Goal: Task Accomplishment & Management: Manage account settings

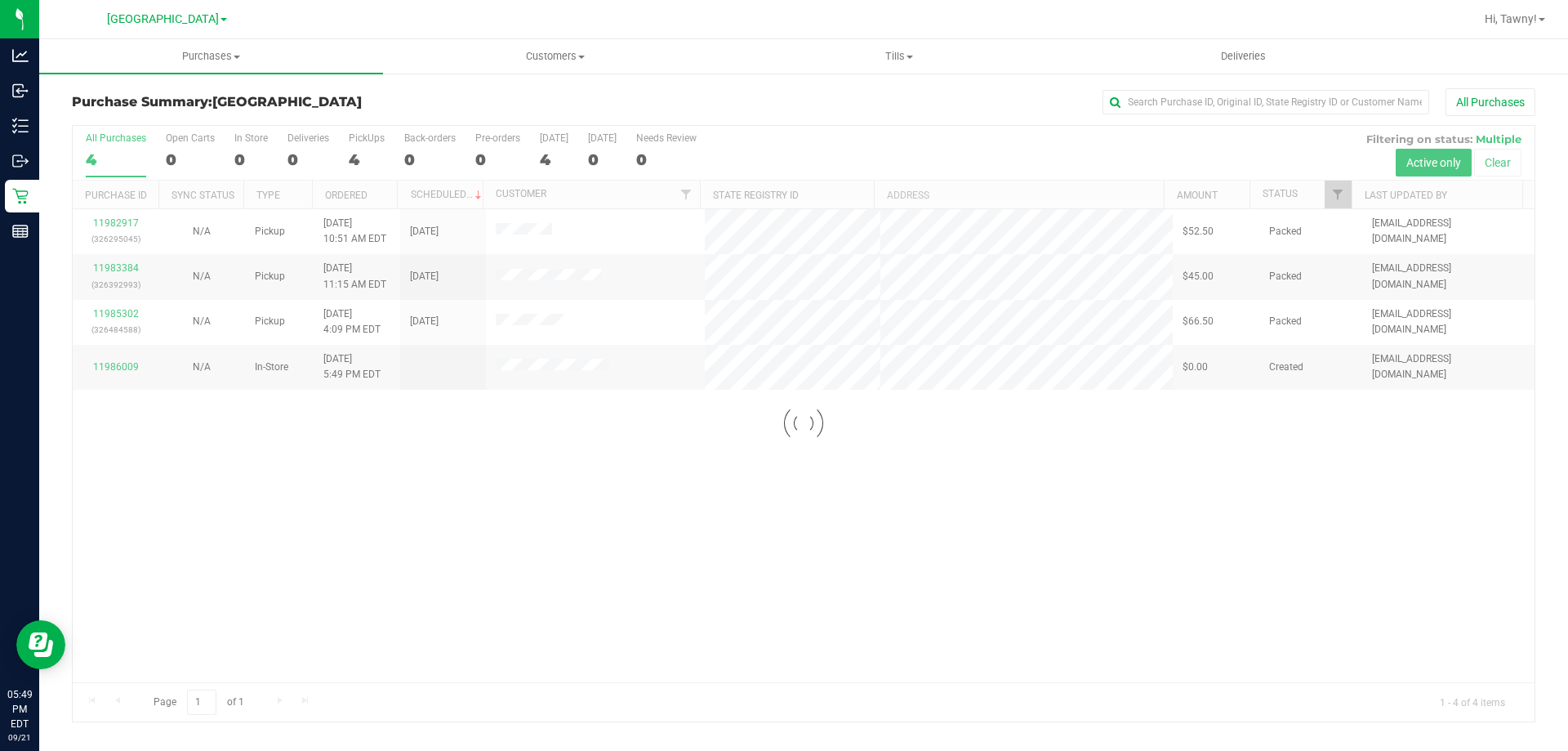
click at [937, 529] on div at bounding box center [803, 423] width 1461 height 596
click at [472, 463] on div at bounding box center [803, 423] width 1461 height 596
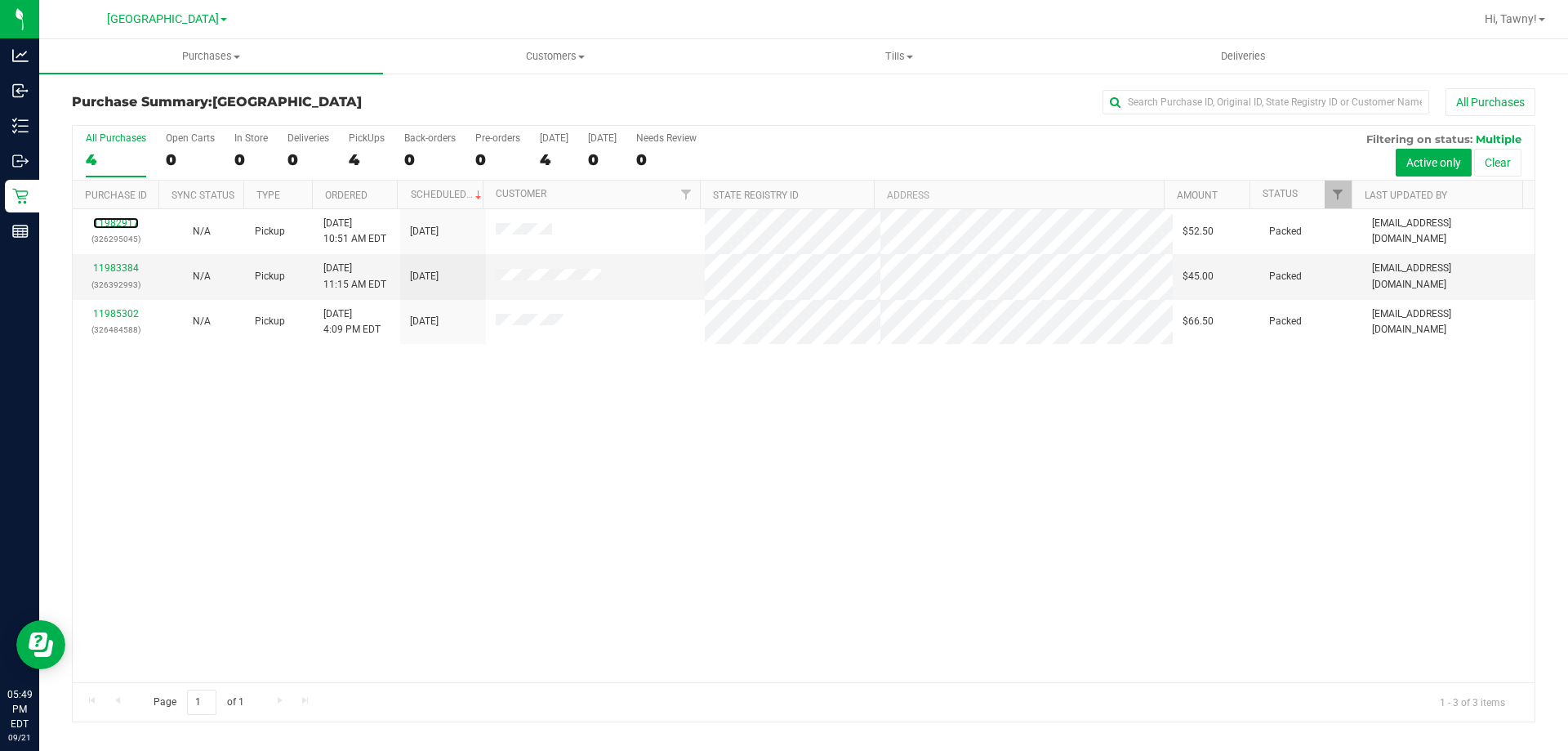
click at [126, 223] on link "11982917" at bounding box center [115, 223] width 46 height 11
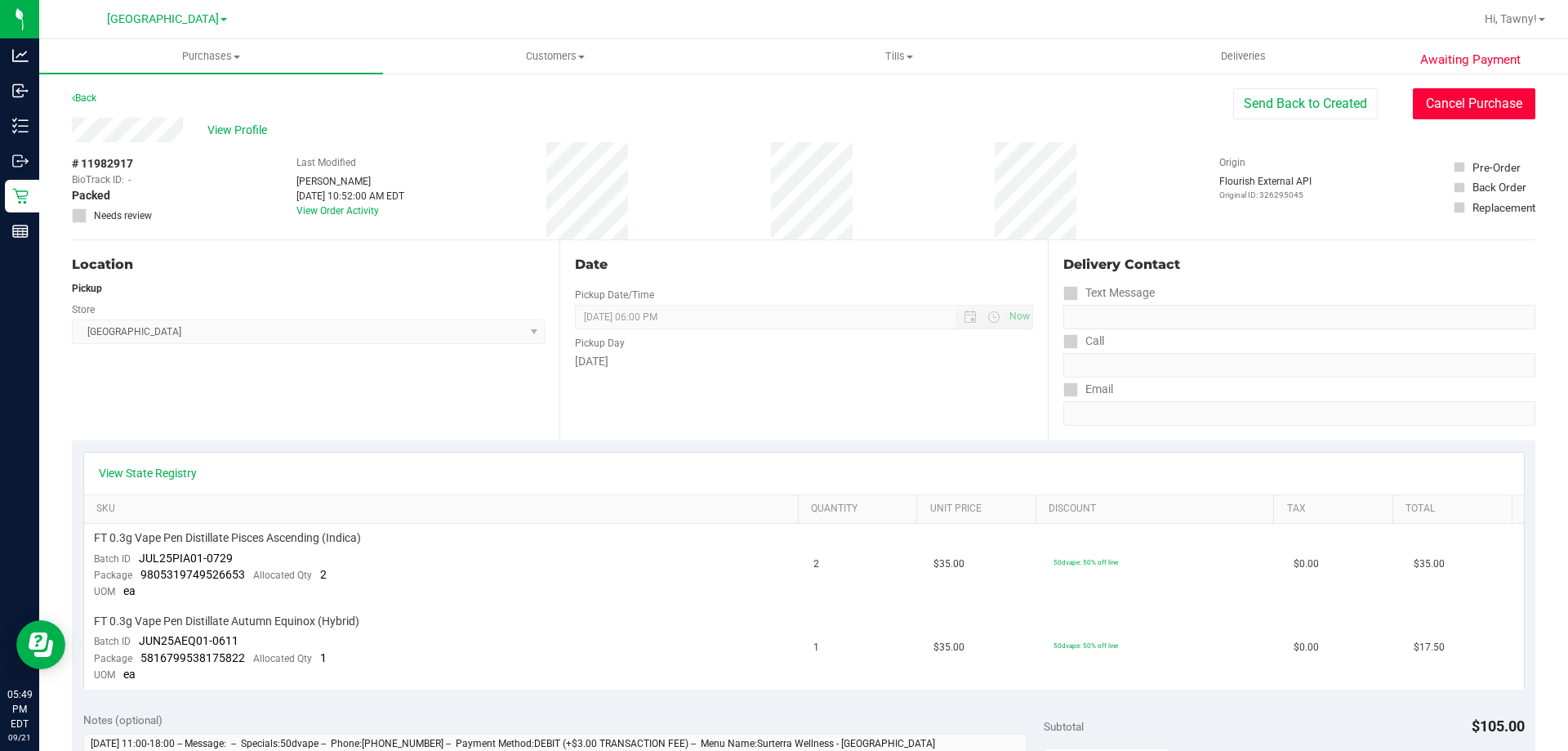
click at [1475, 104] on button "Cancel Purchase" at bounding box center [1474, 103] width 123 height 31
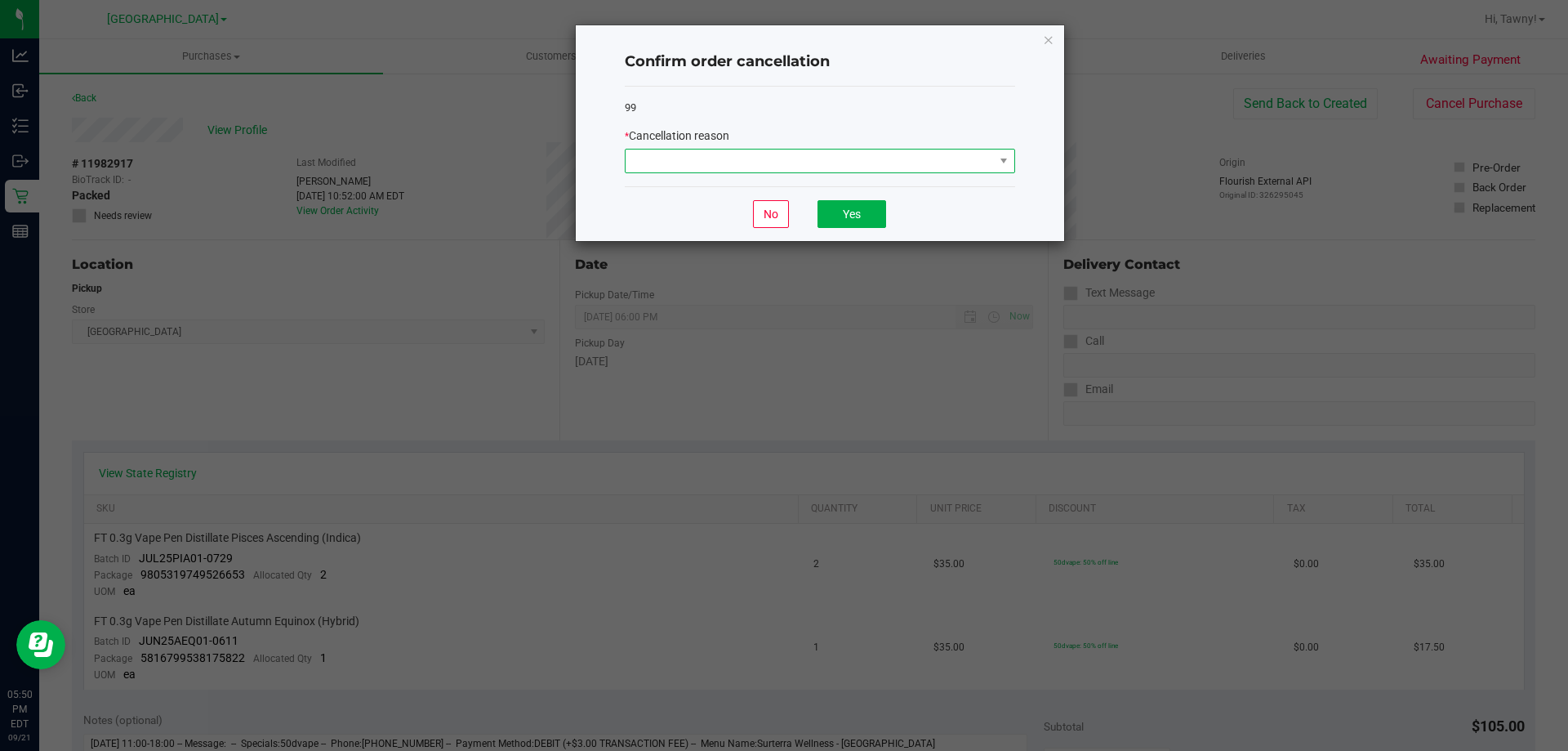
click at [771, 164] on span at bounding box center [809, 161] width 368 height 23
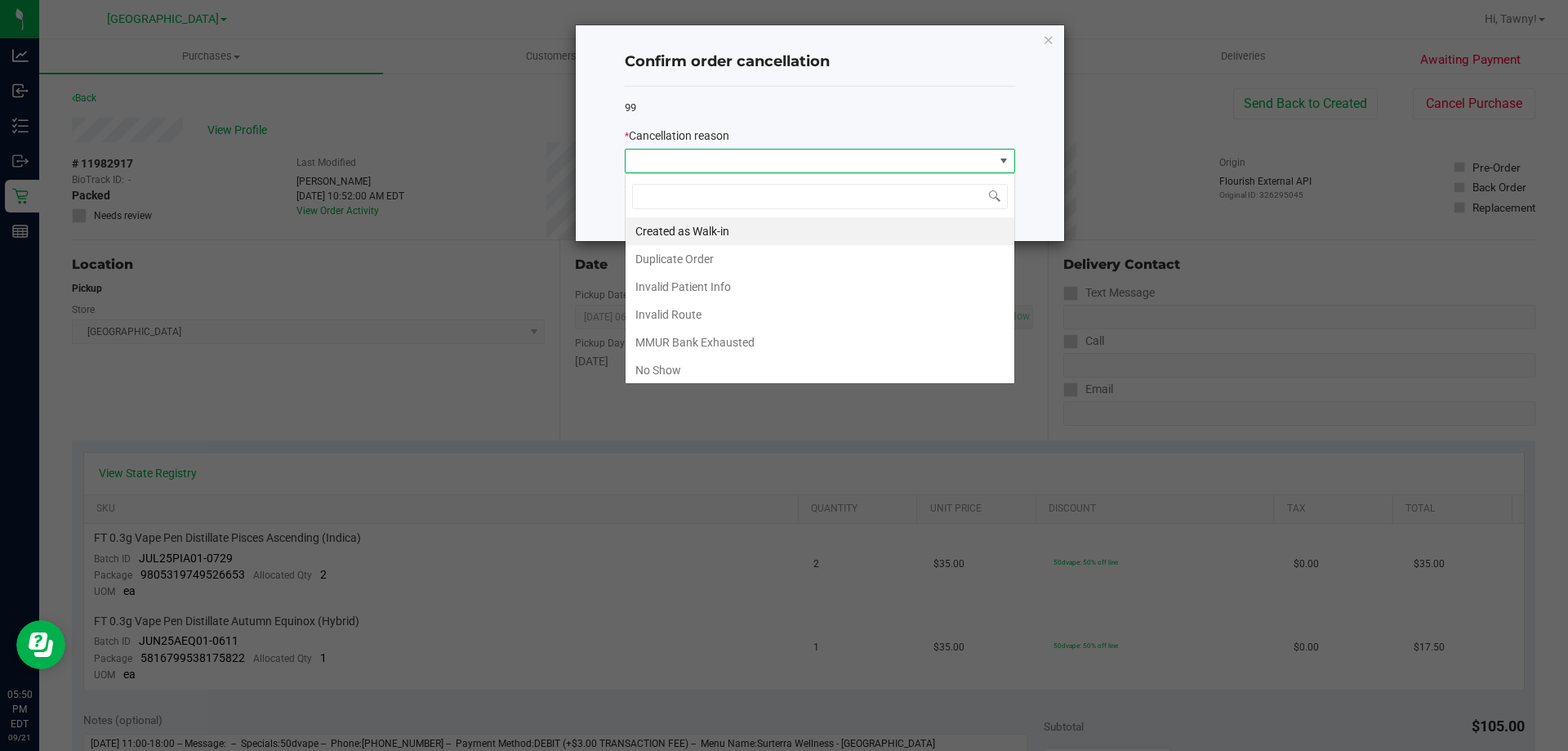
scroll to position [24, 391]
click at [746, 367] on li "No Show" at bounding box center [819, 370] width 389 height 28
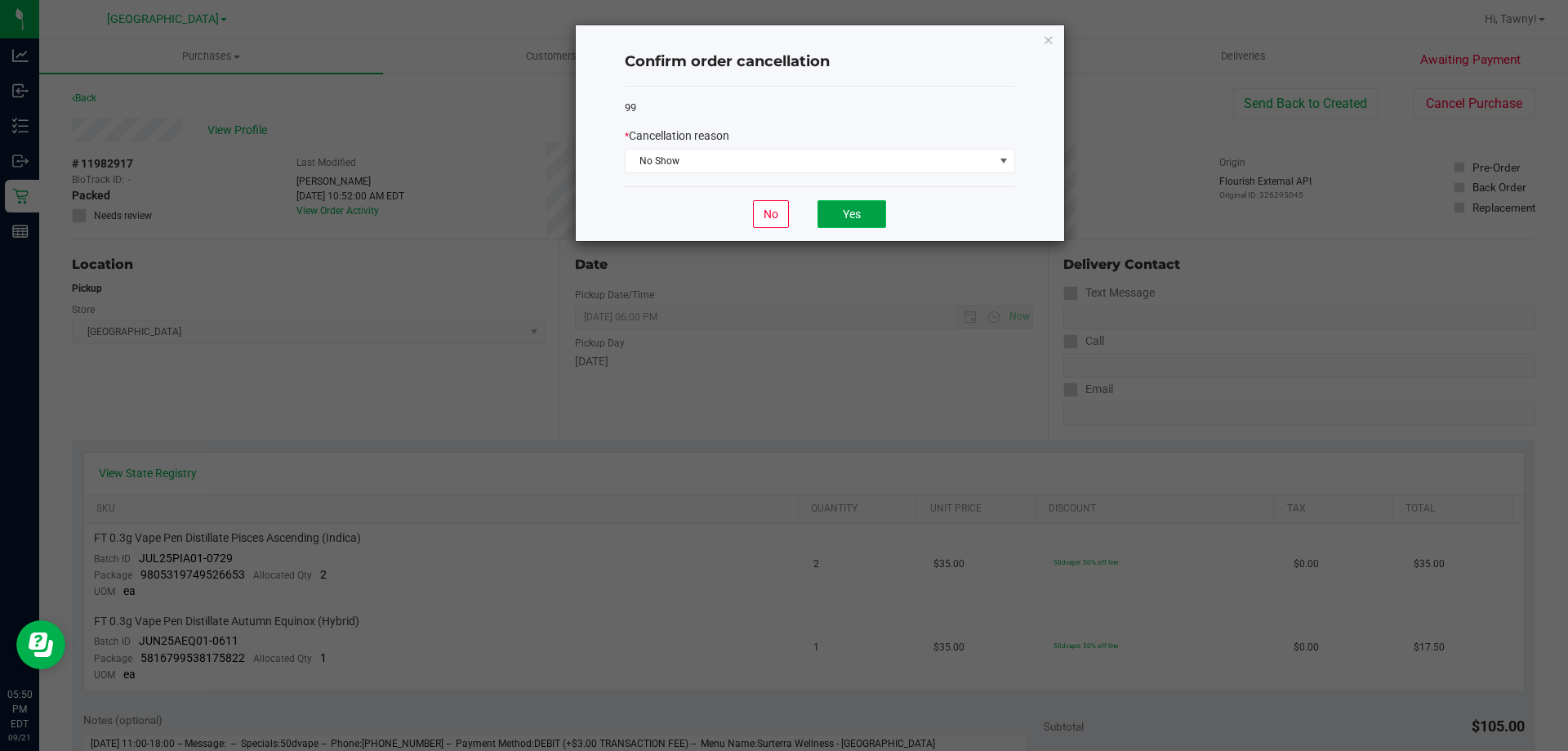
click at [857, 218] on button "Yes" at bounding box center [852, 214] width 69 height 28
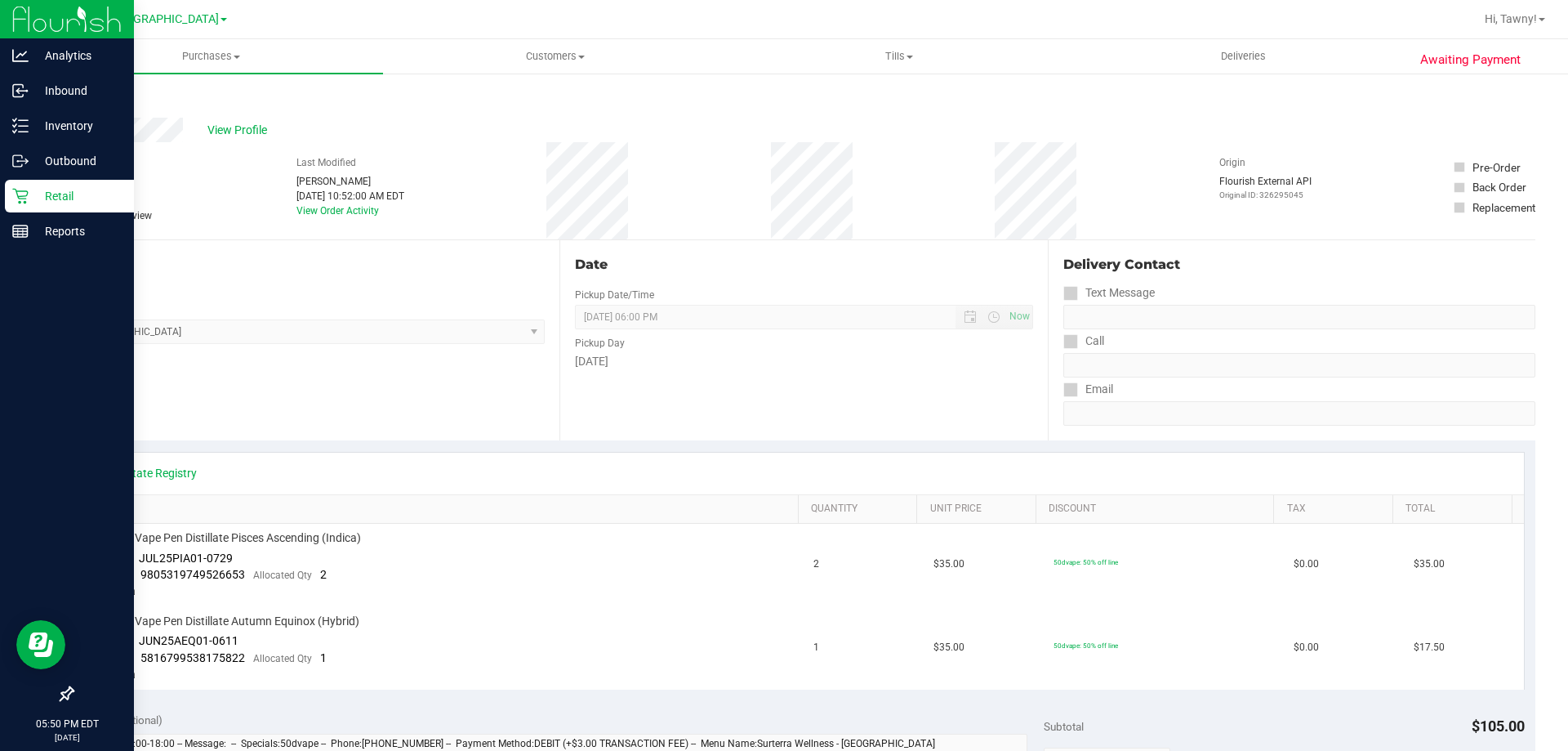
click at [59, 200] on p "Retail" at bounding box center [77, 195] width 98 height 20
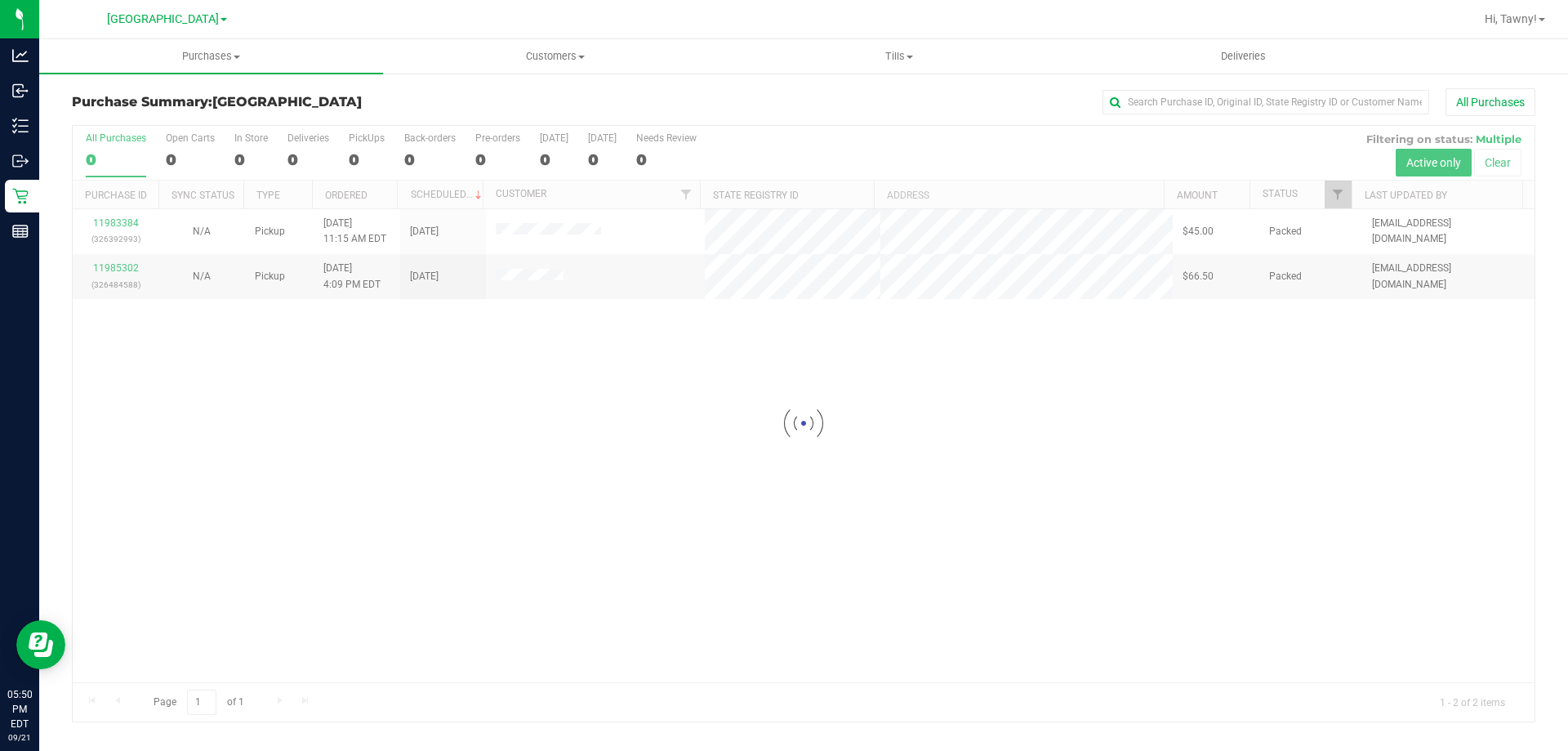
click at [126, 222] on div at bounding box center [803, 423] width 1461 height 596
click at [112, 223] on link "11983384" at bounding box center [115, 223] width 46 height 11
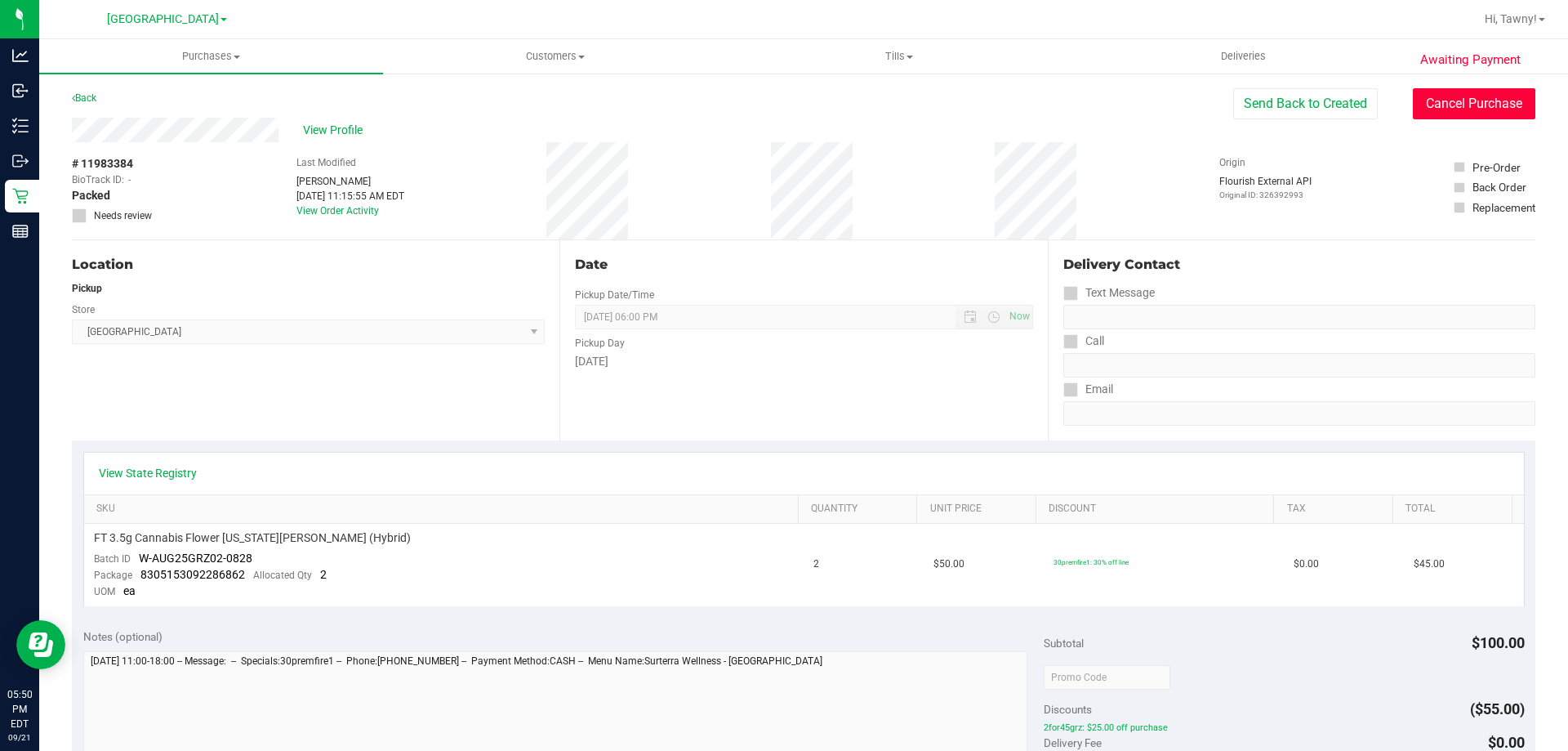
click at [1475, 90] on button "Cancel Purchase" at bounding box center [1474, 103] width 123 height 31
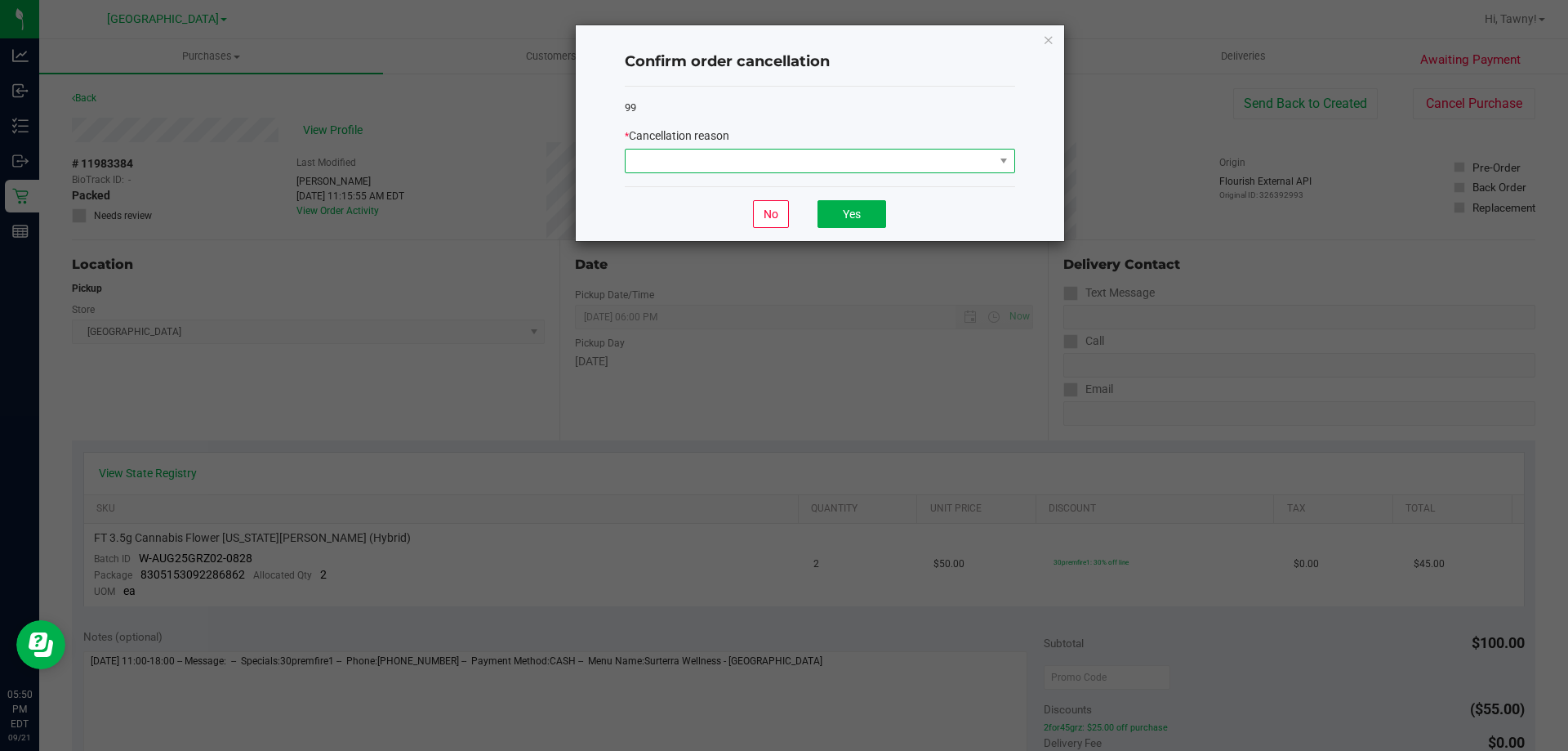
click at [762, 173] on span at bounding box center [820, 161] width 391 height 24
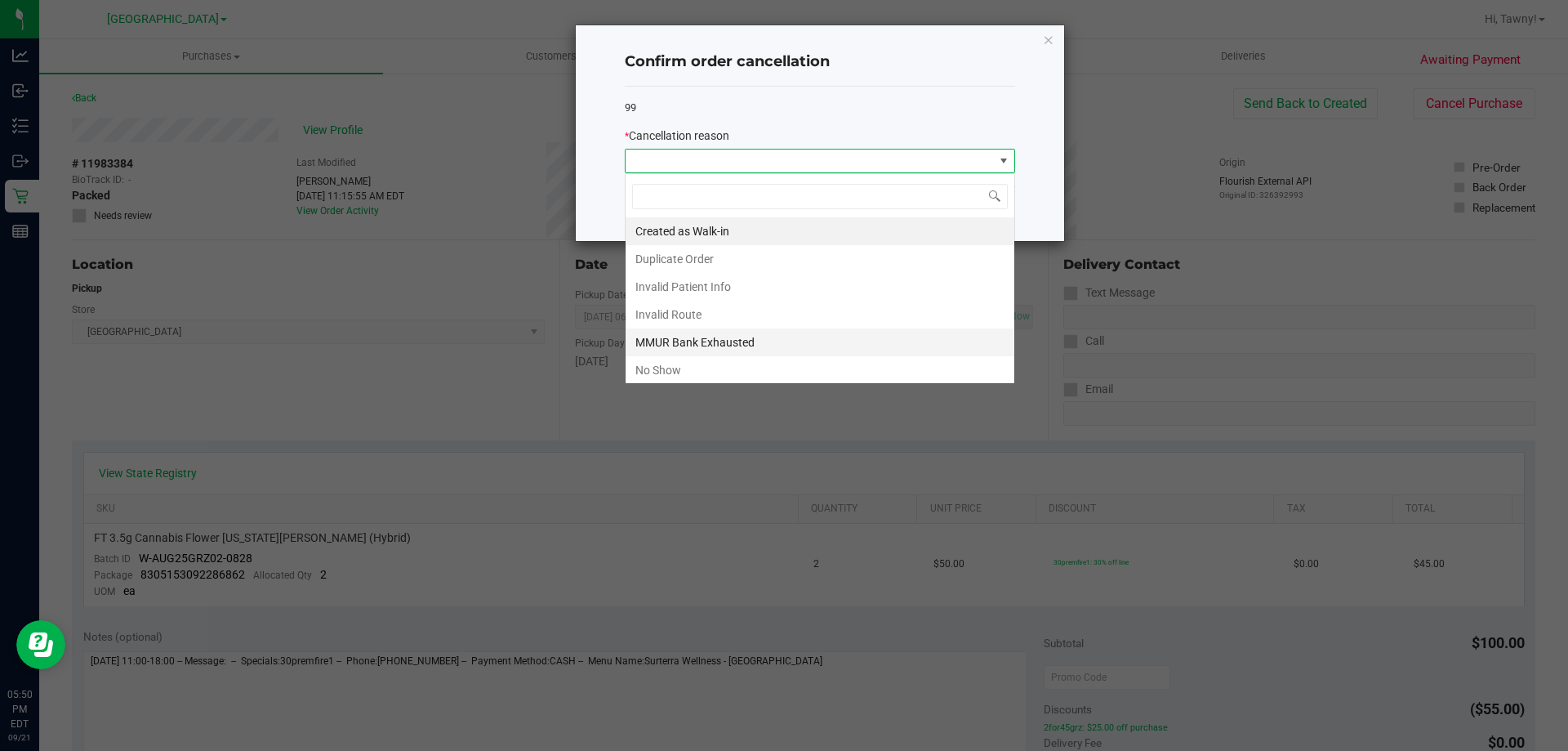
scroll to position [24, 391]
click at [707, 366] on li "No Show" at bounding box center [819, 370] width 389 height 28
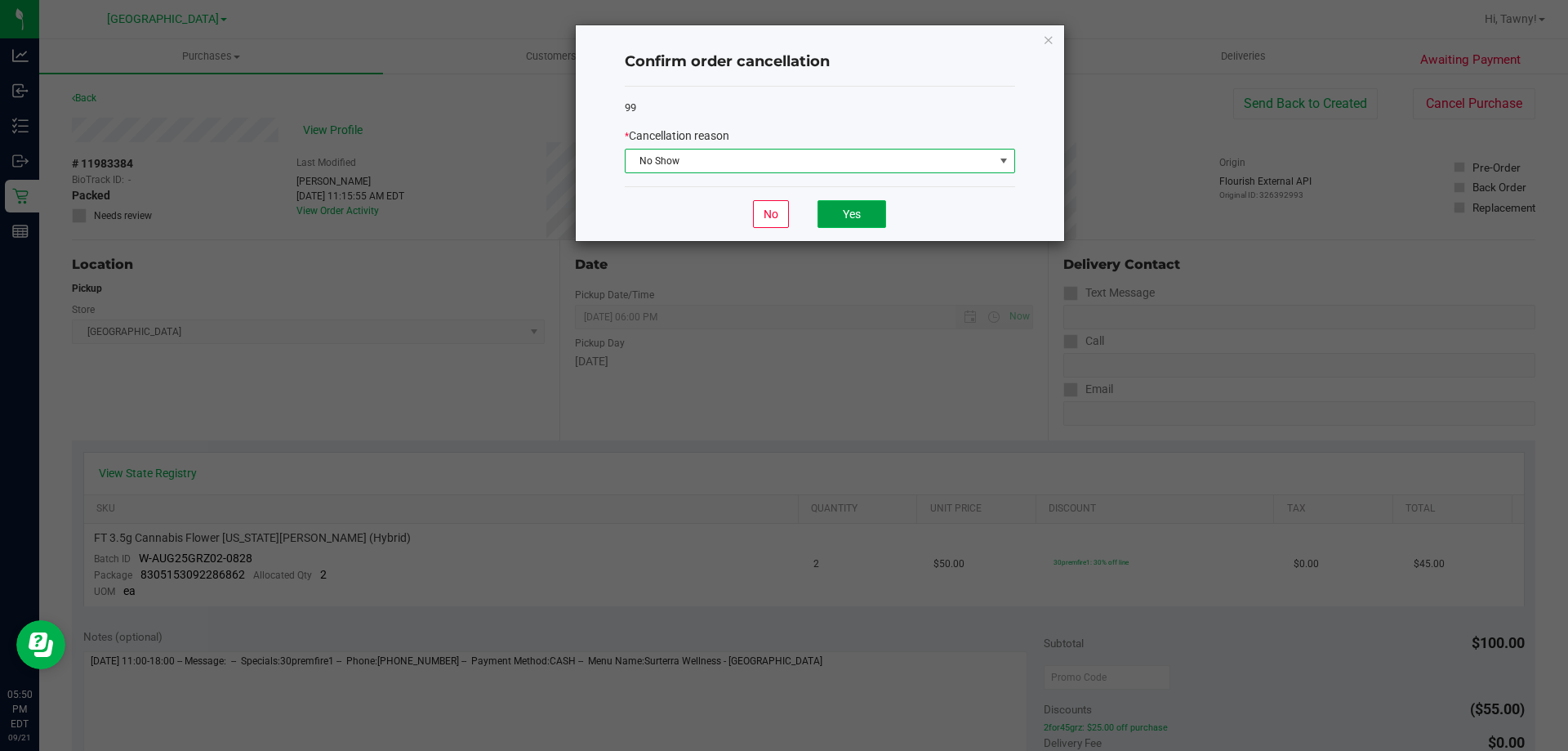
click at [830, 214] on button "Yes" at bounding box center [852, 214] width 69 height 28
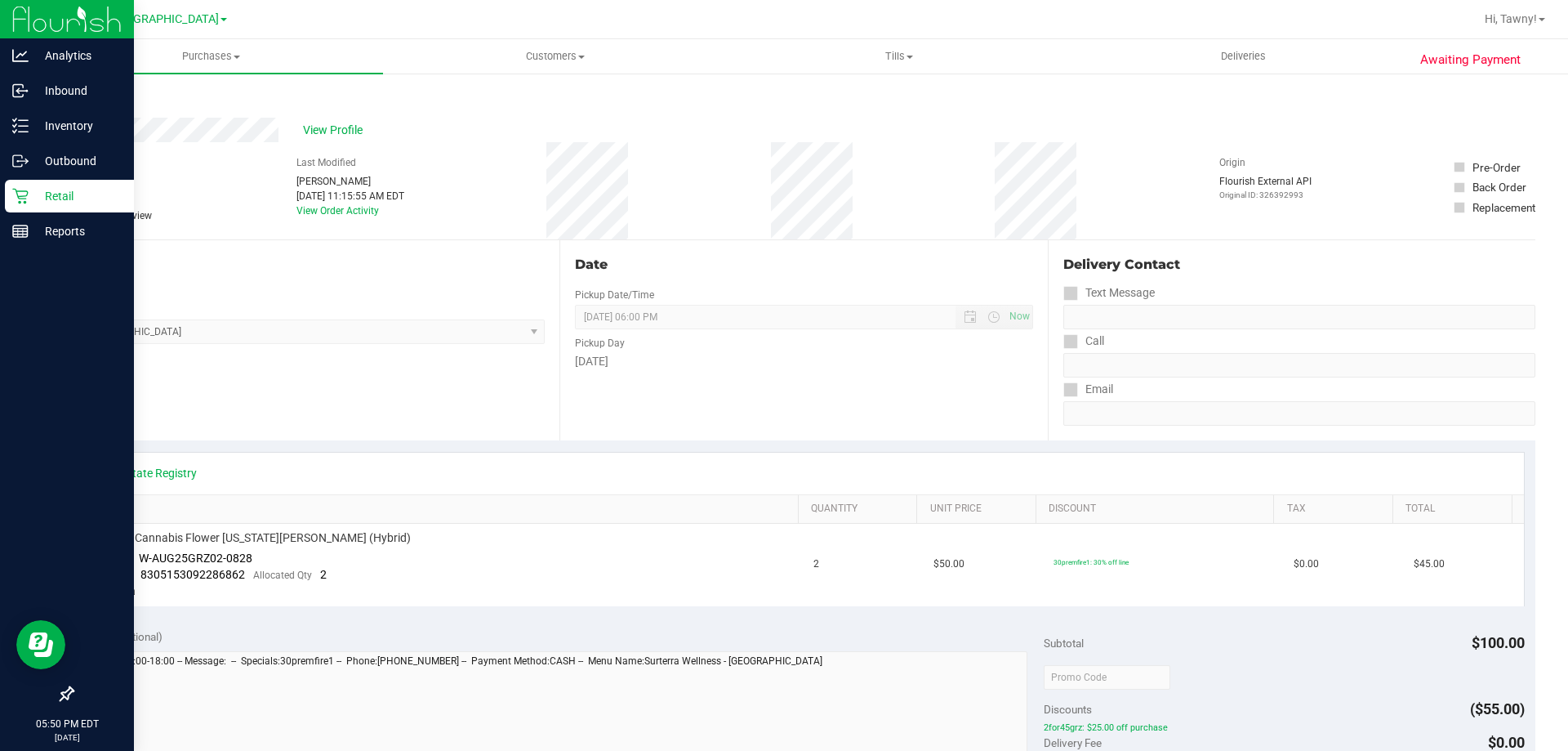
click at [28, 194] on icon at bounding box center [20, 196] width 16 height 16
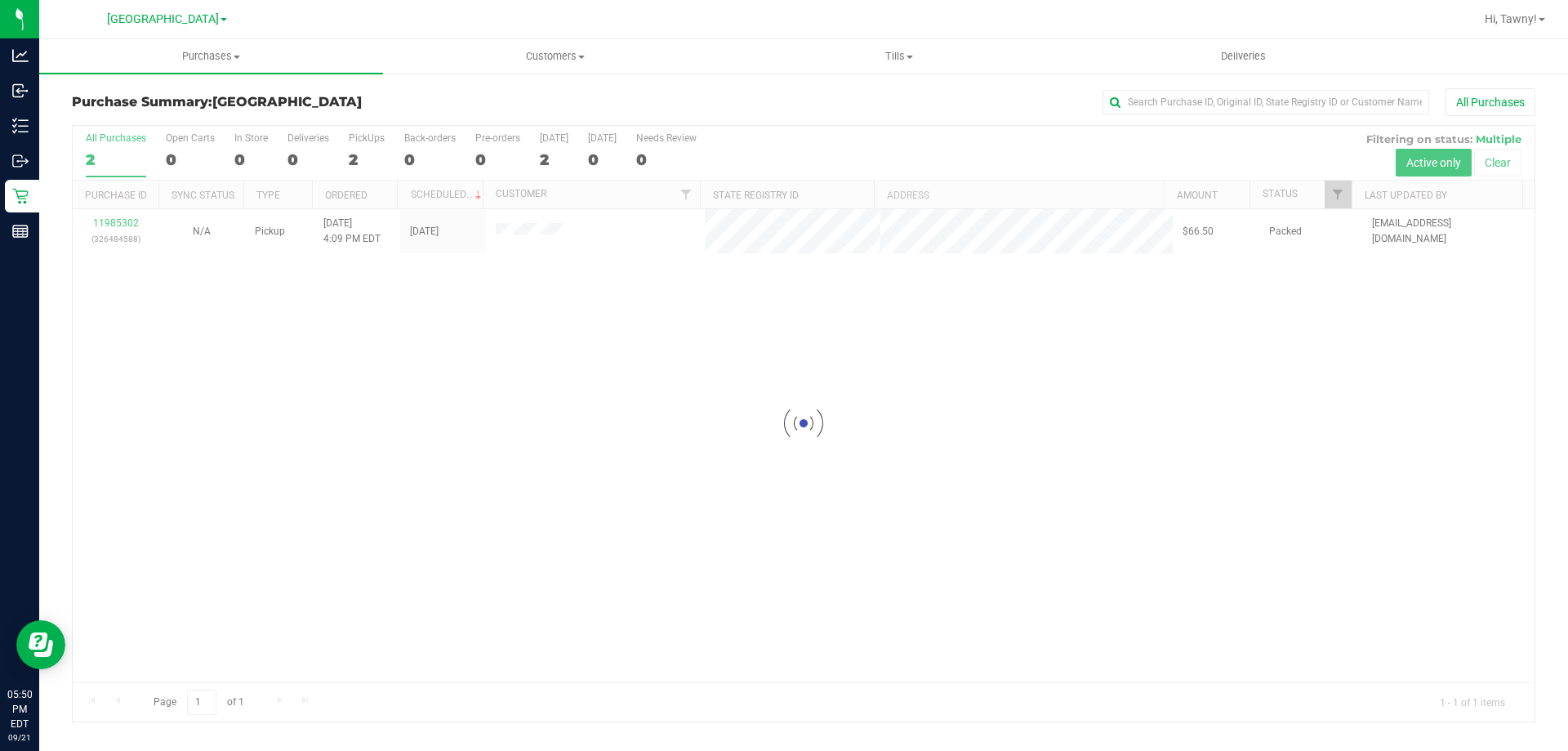
click at [120, 220] on div at bounding box center [803, 423] width 1461 height 596
click at [115, 221] on div at bounding box center [803, 423] width 1461 height 596
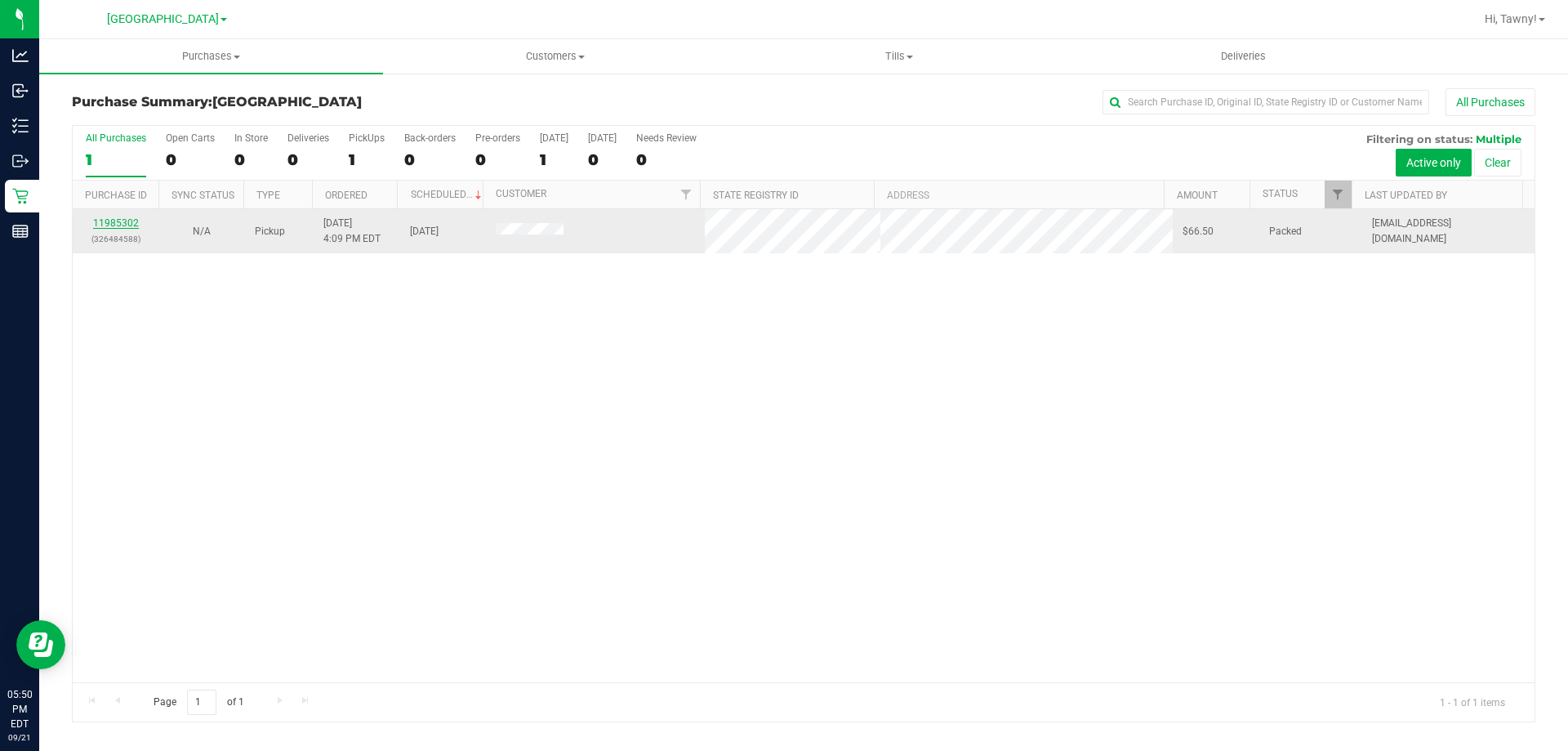
click at [129, 223] on link "11985302" at bounding box center [115, 223] width 46 height 11
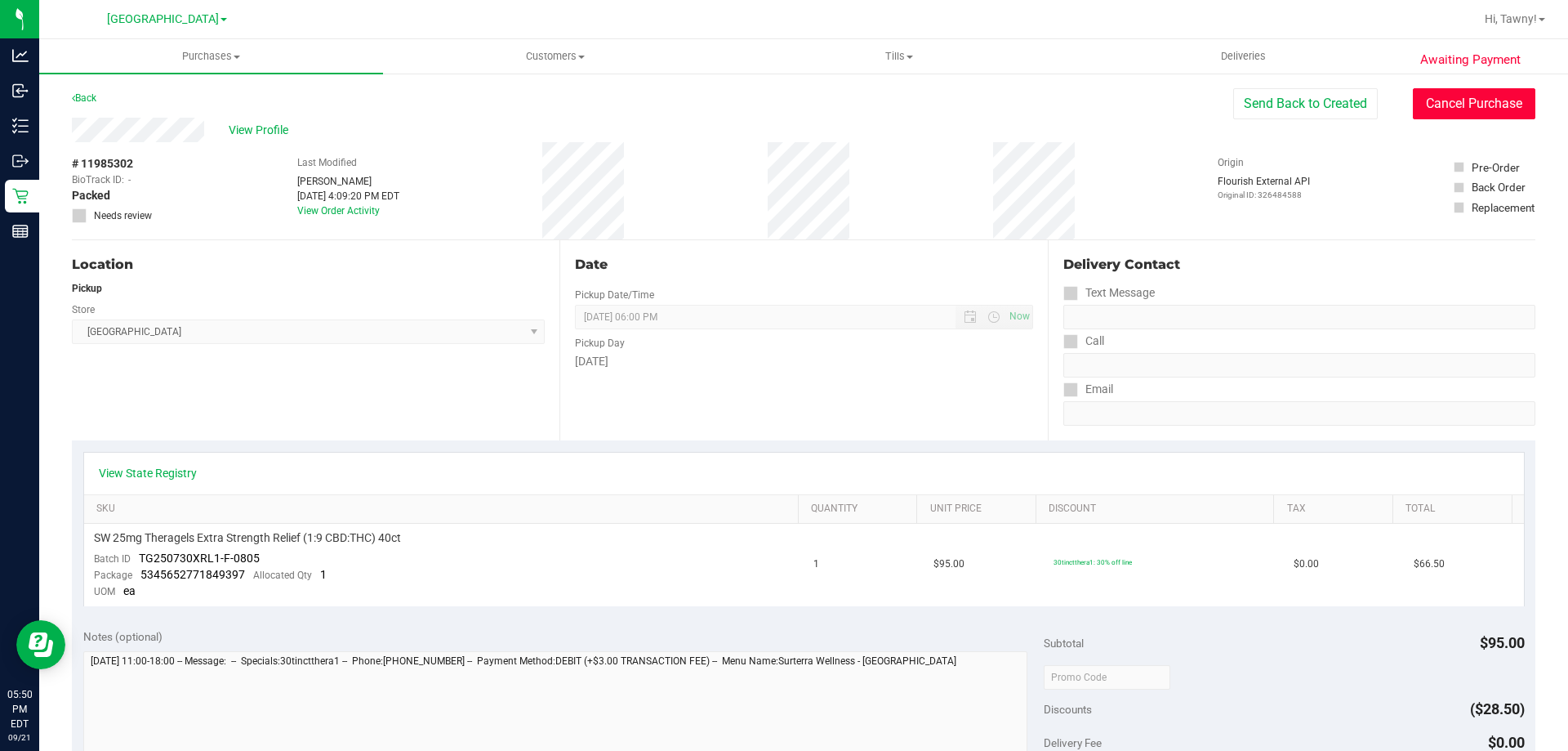
click at [1472, 94] on button "Cancel Purchase" at bounding box center [1474, 103] width 123 height 31
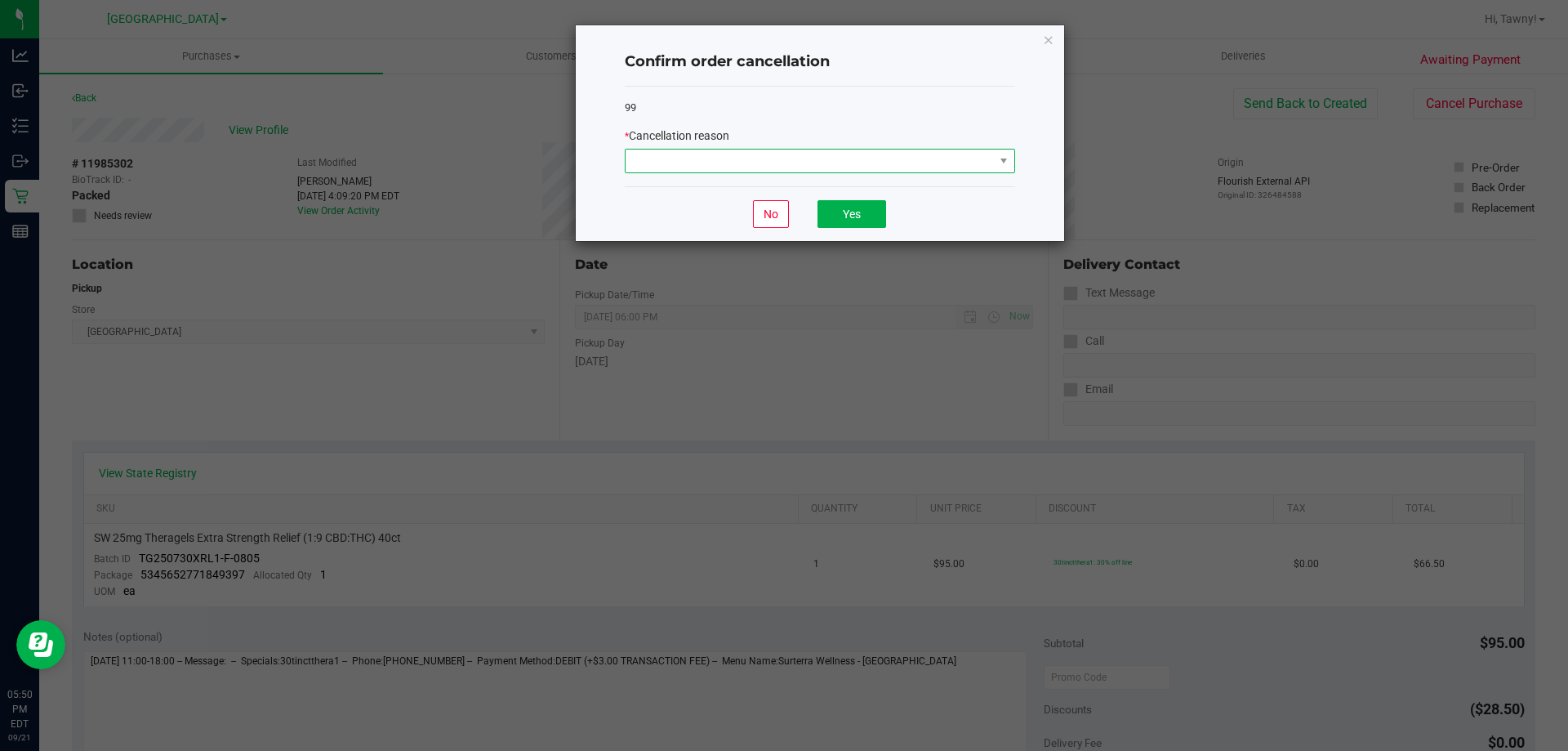
click at [942, 158] on span at bounding box center [809, 161] width 368 height 23
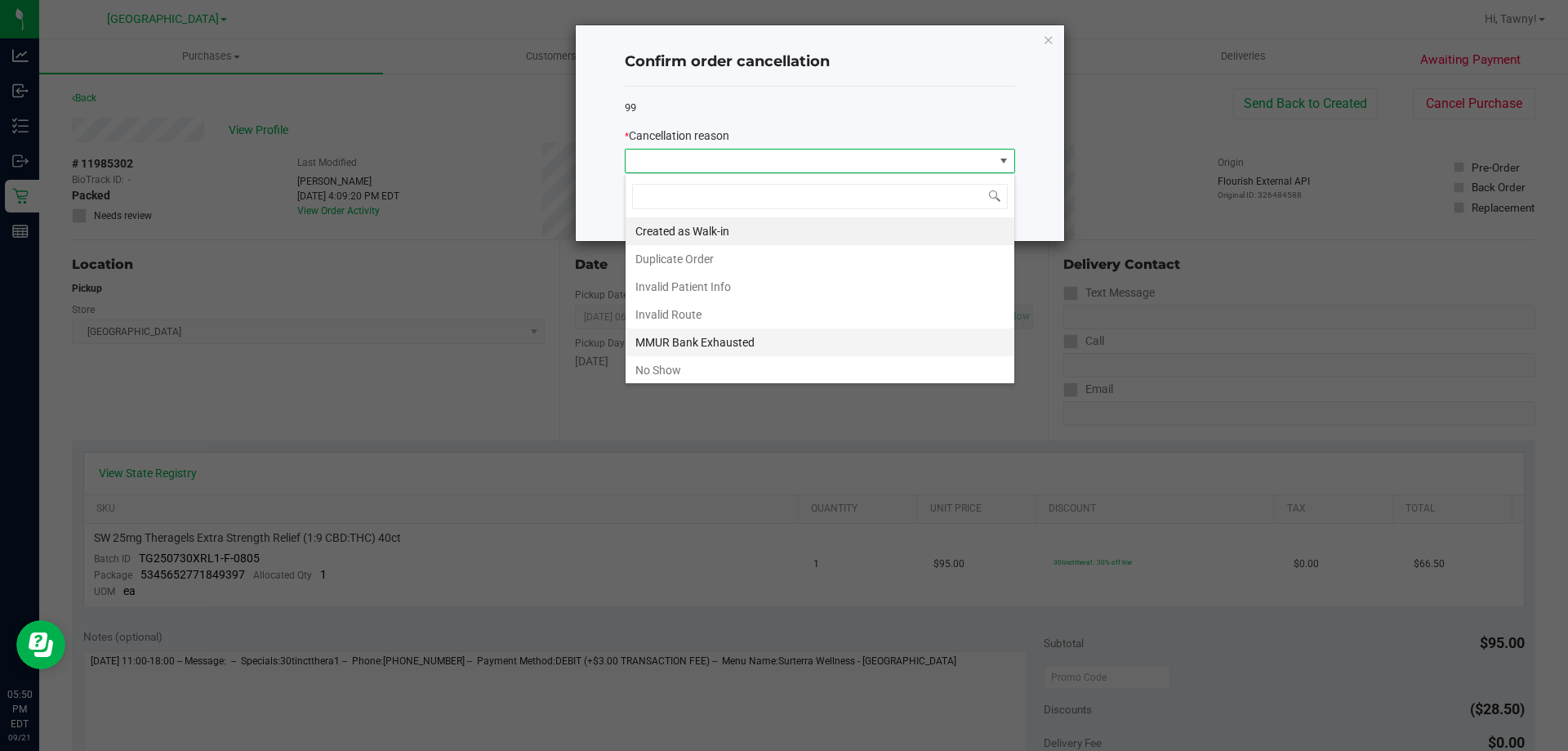
scroll to position [24, 391]
click at [774, 368] on li "No Show" at bounding box center [819, 370] width 389 height 28
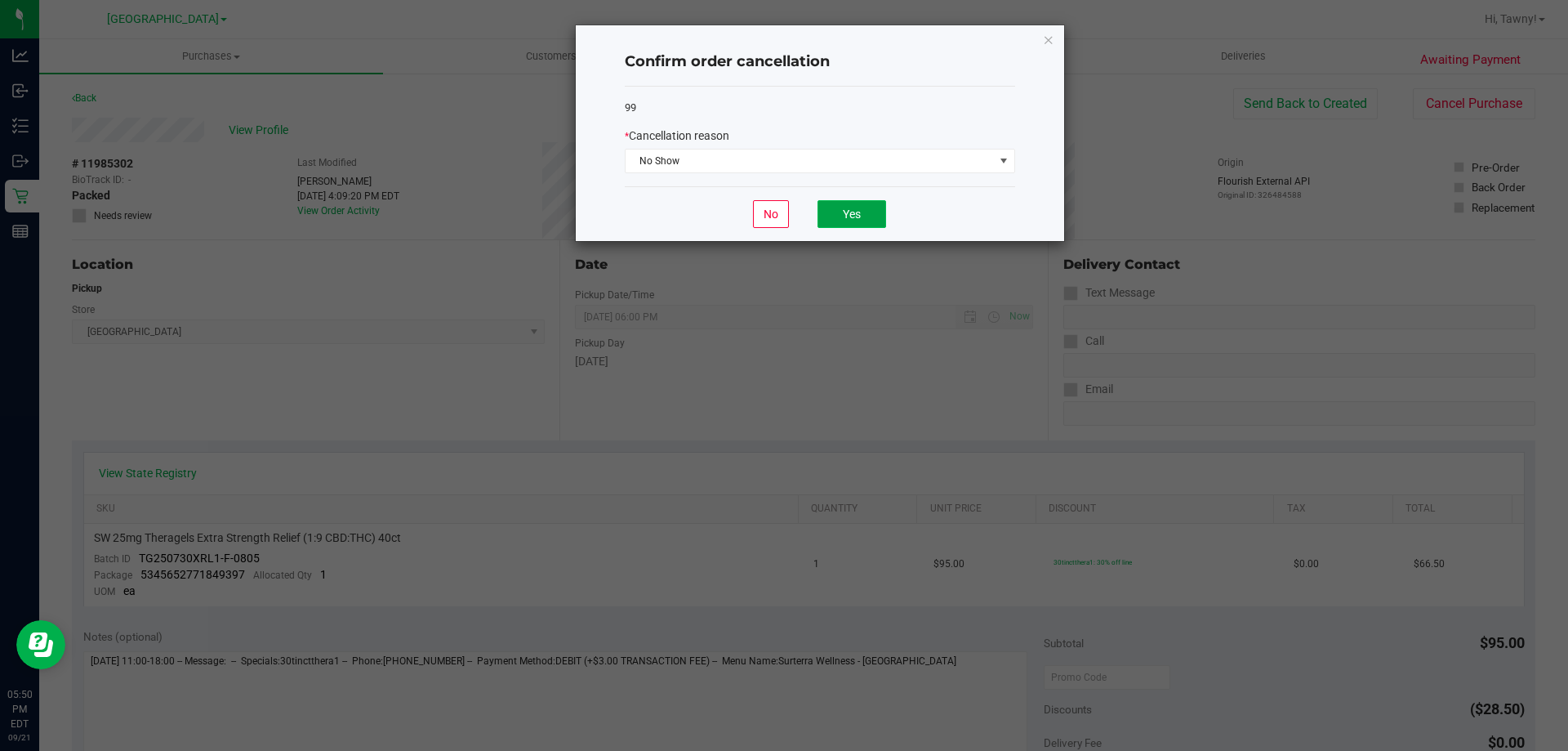
click at [848, 208] on button "Yes" at bounding box center [852, 214] width 69 height 28
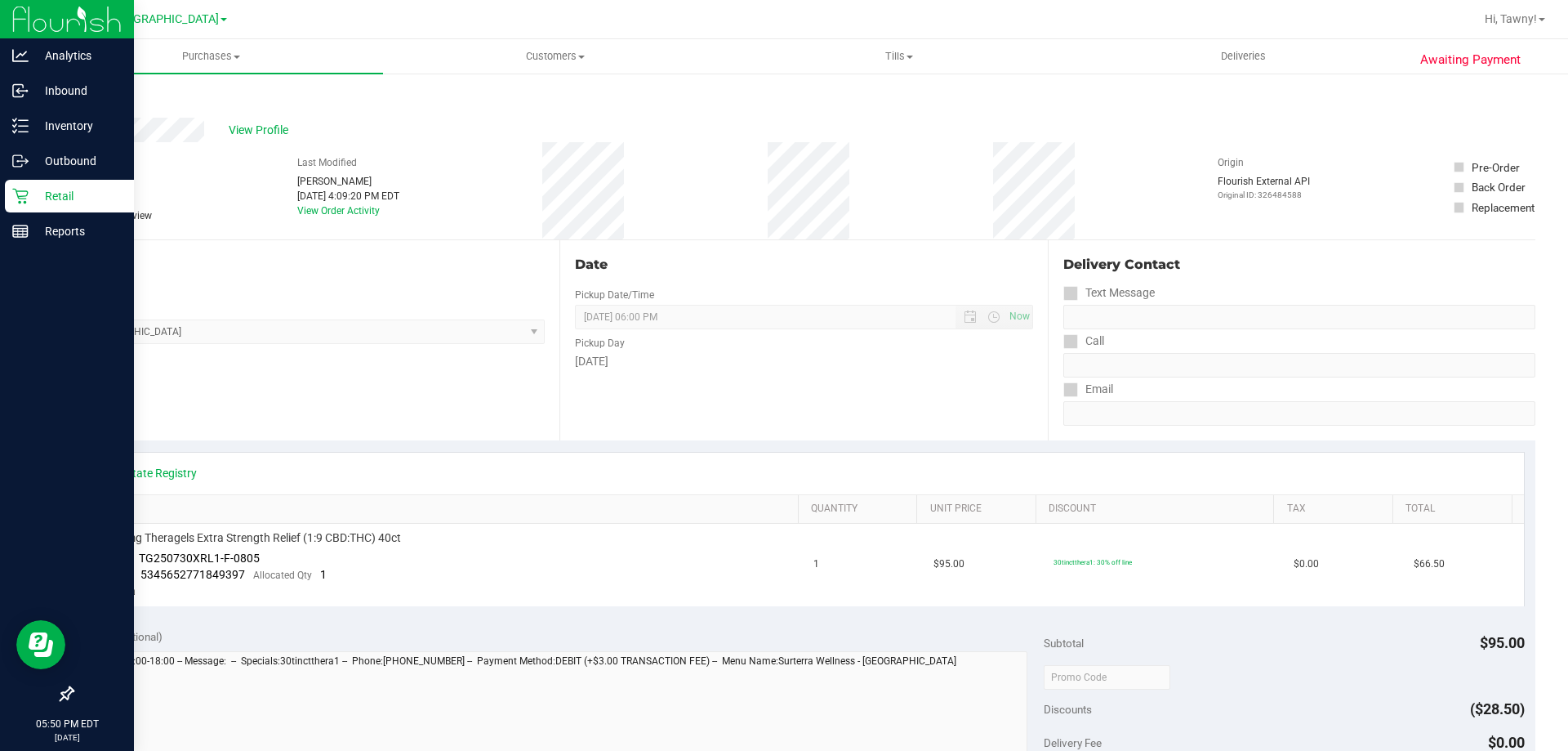
click at [53, 205] on p "Retail" at bounding box center [77, 195] width 98 height 20
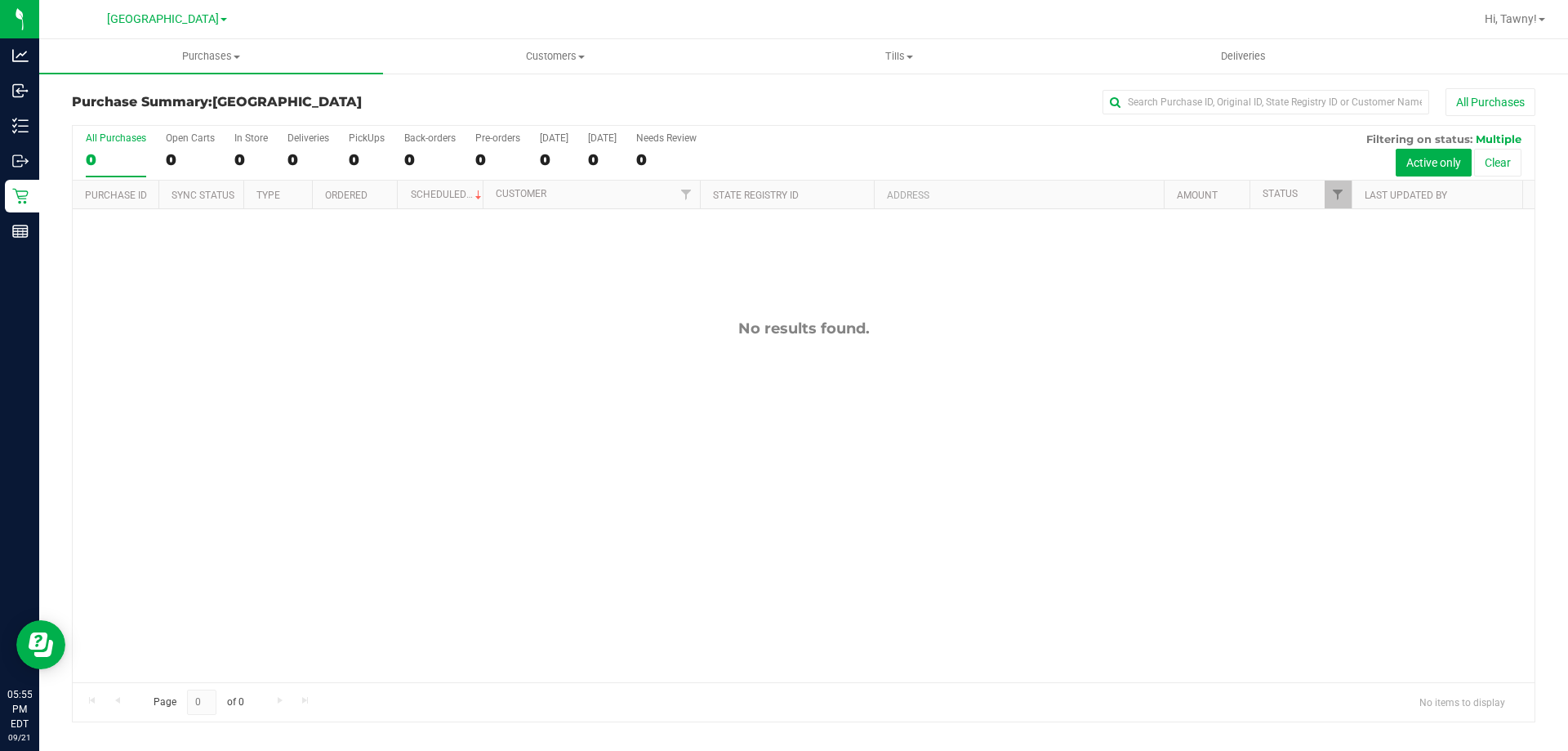
click at [393, 351] on div "No results found." at bounding box center [803, 501] width 1461 height 583
click at [294, 160] on div "0" at bounding box center [308, 160] width 42 height 19
click at [0, 0] on input "Deliveries 0" at bounding box center [0, 0] width 0 height 0
click at [362, 157] on div at bounding box center [803, 423] width 1461 height 596
click at [345, 157] on div "All Purchases 0 Open Carts 0 In Store 0 Deliveries 0 PickUps 0 Back-orders 0 Pr…" at bounding box center [803, 153] width 1461 height 55
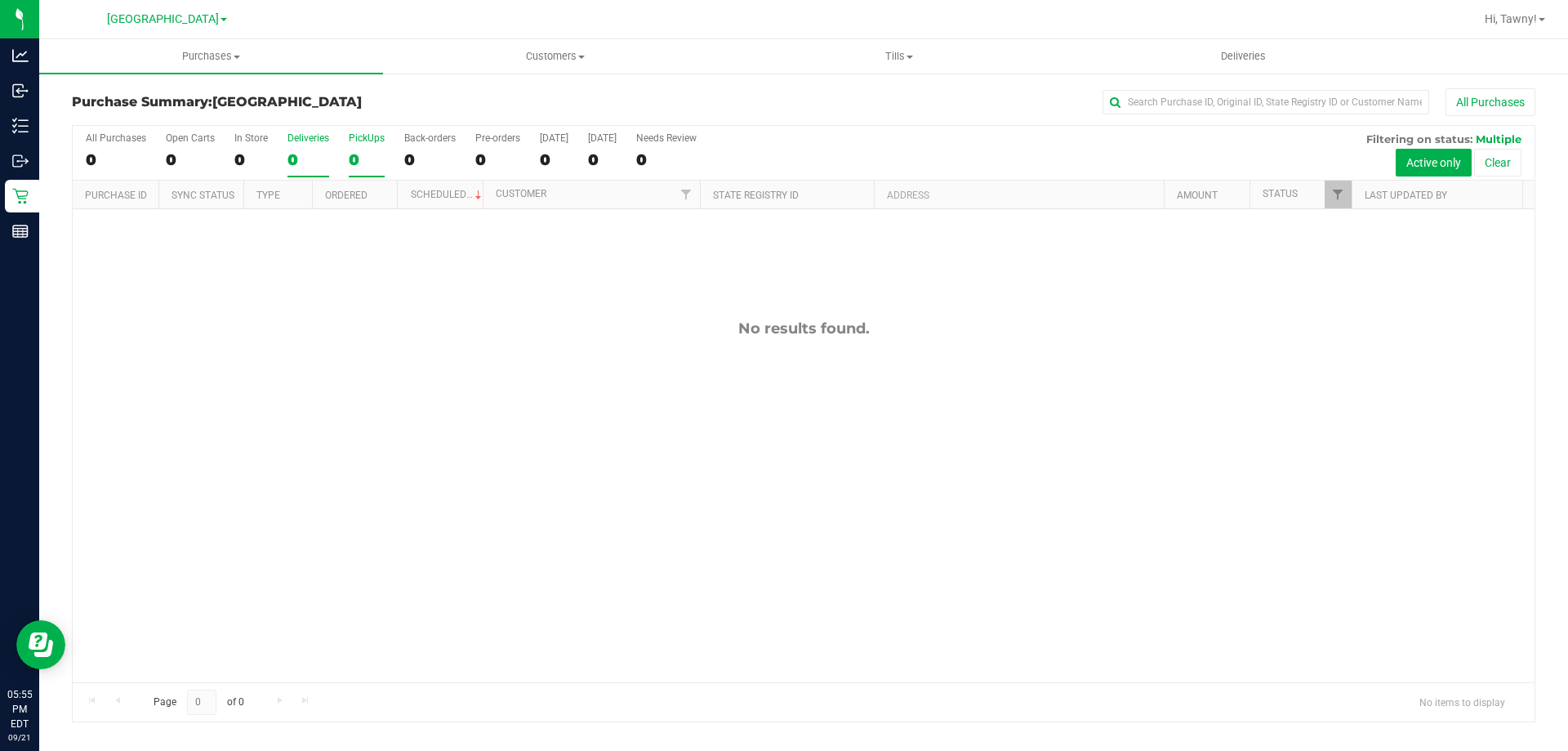
click at [353, 157] on div "0" at bounding box center [366, 160] width 36 height 19
click at [639, 401] on div "No results found." at bounding box center [803, 501] width 1461 height 583
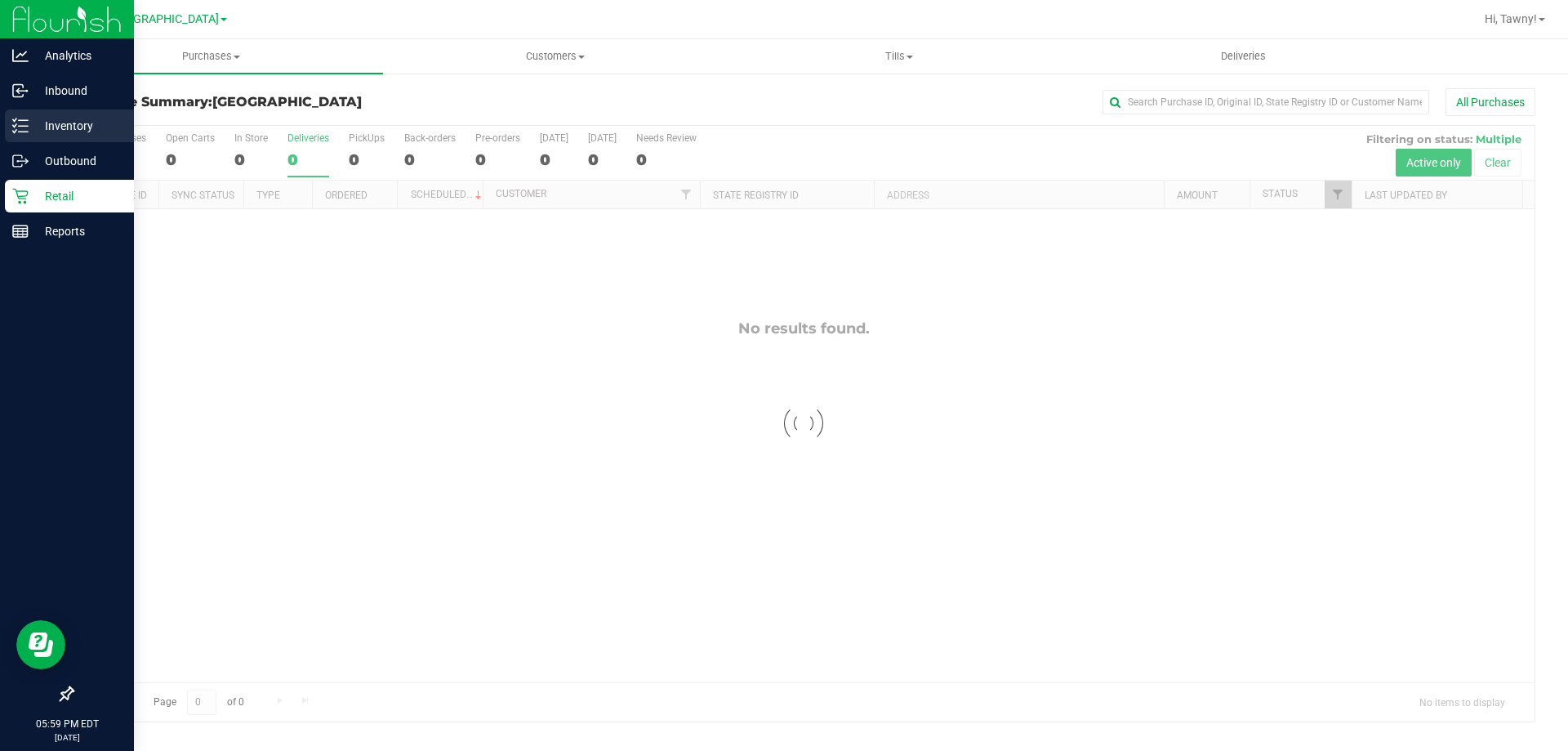
click at [31, 128] on p "Inventory" at bounding box center [77, 126] width 98 height 20
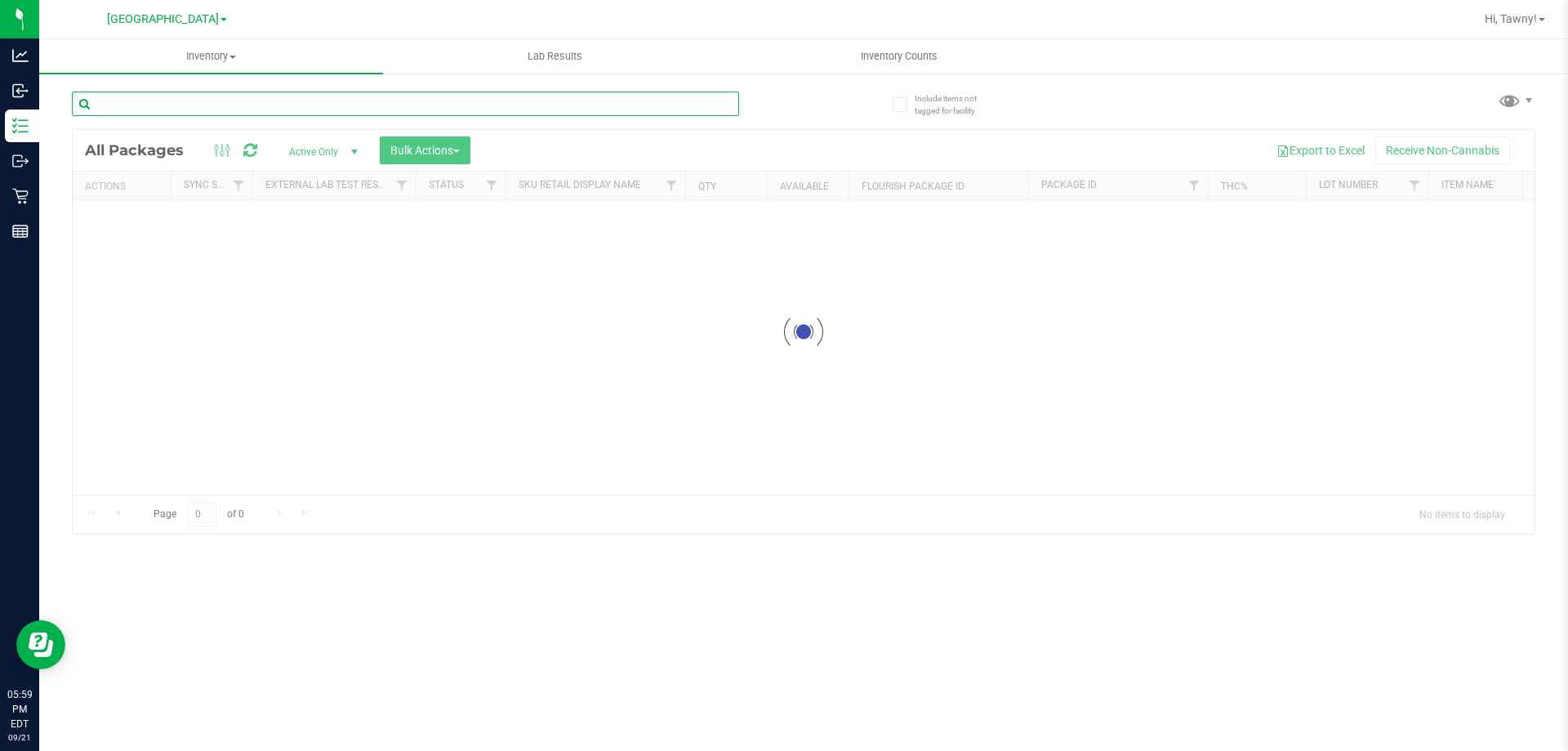
click at [304, 111] on input "text" at bounding box center [405, 103] width 667 height 24
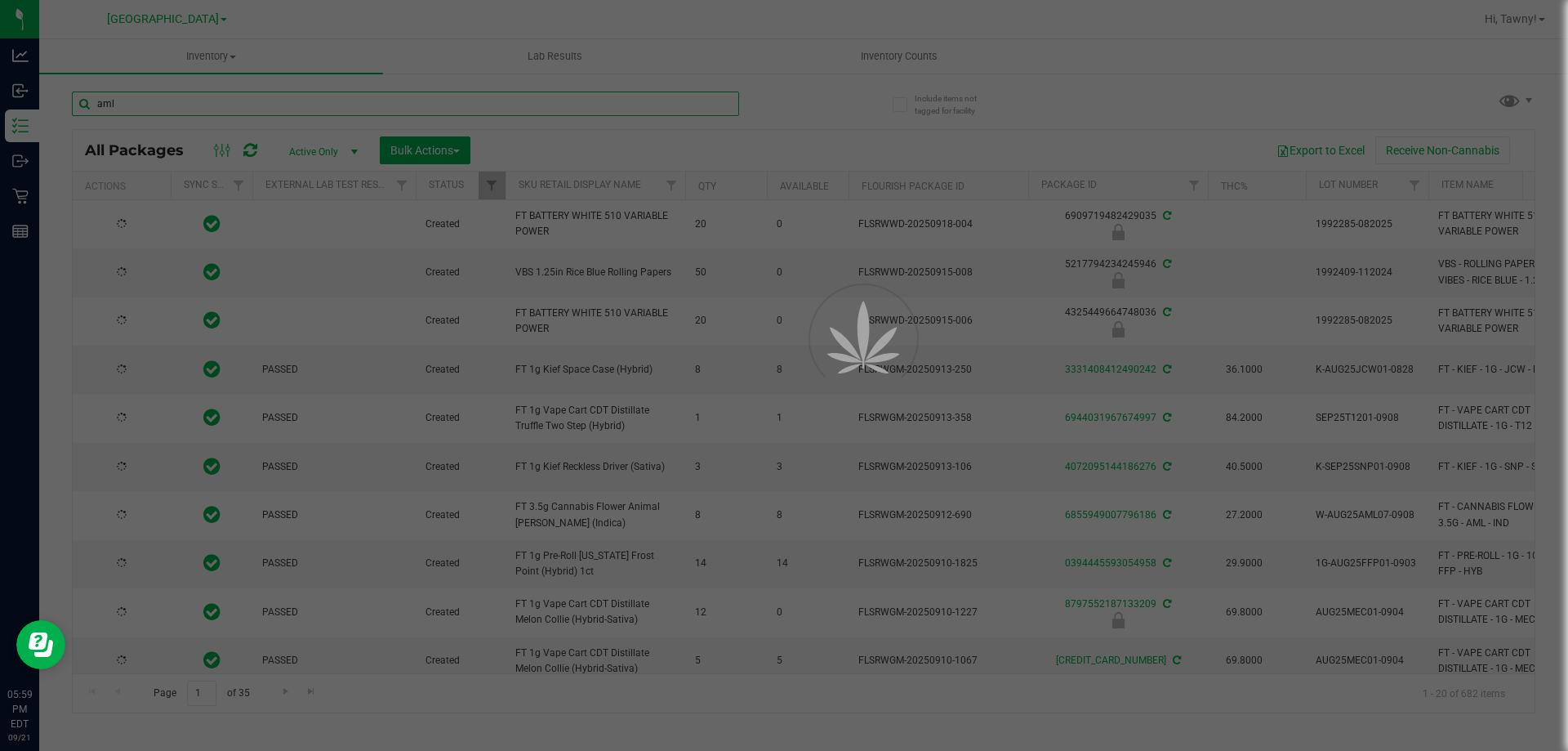
type input "aml"
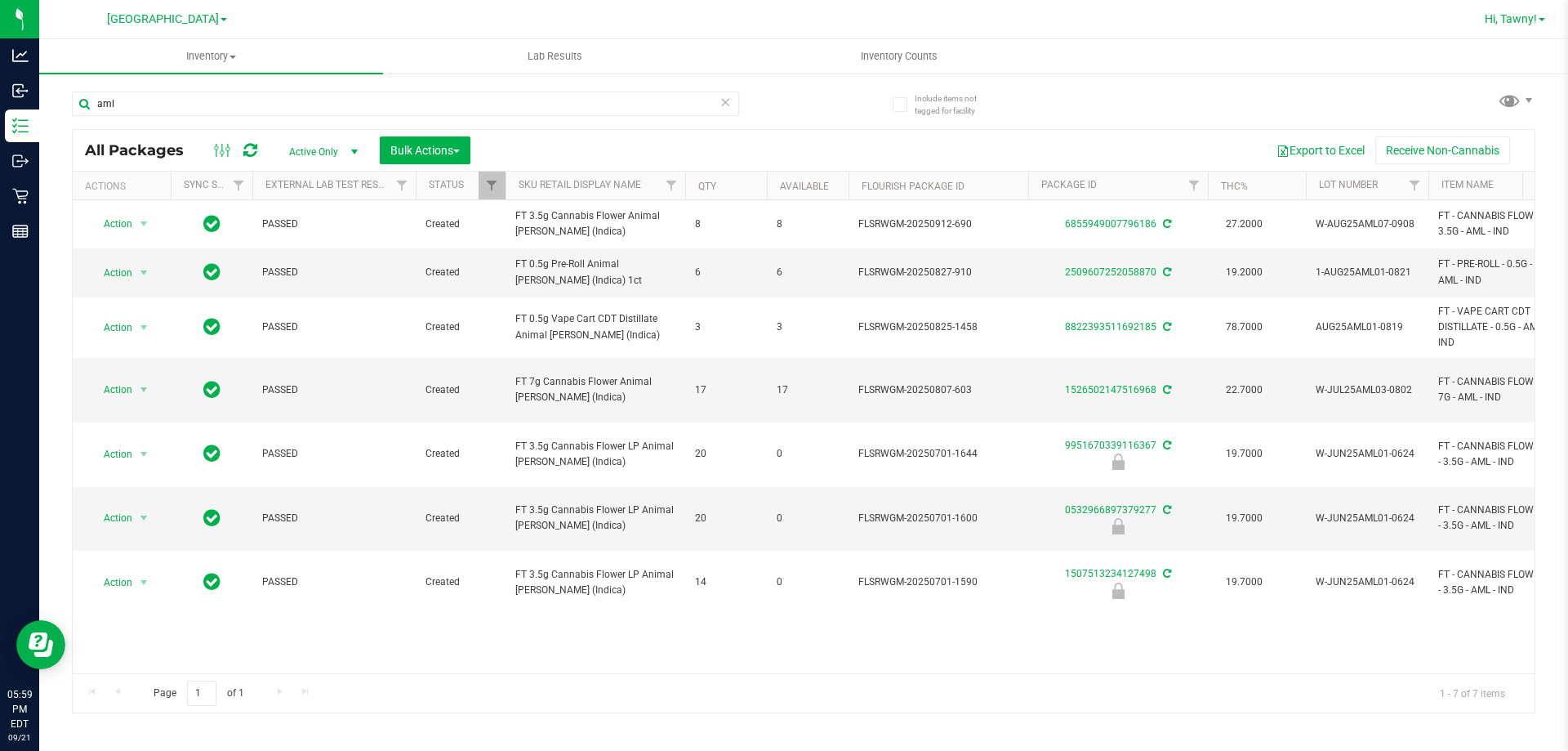
click at [1508, 20] on span "Hi, Tawny!" at bounding box center [1510, 19] width 52 height 13
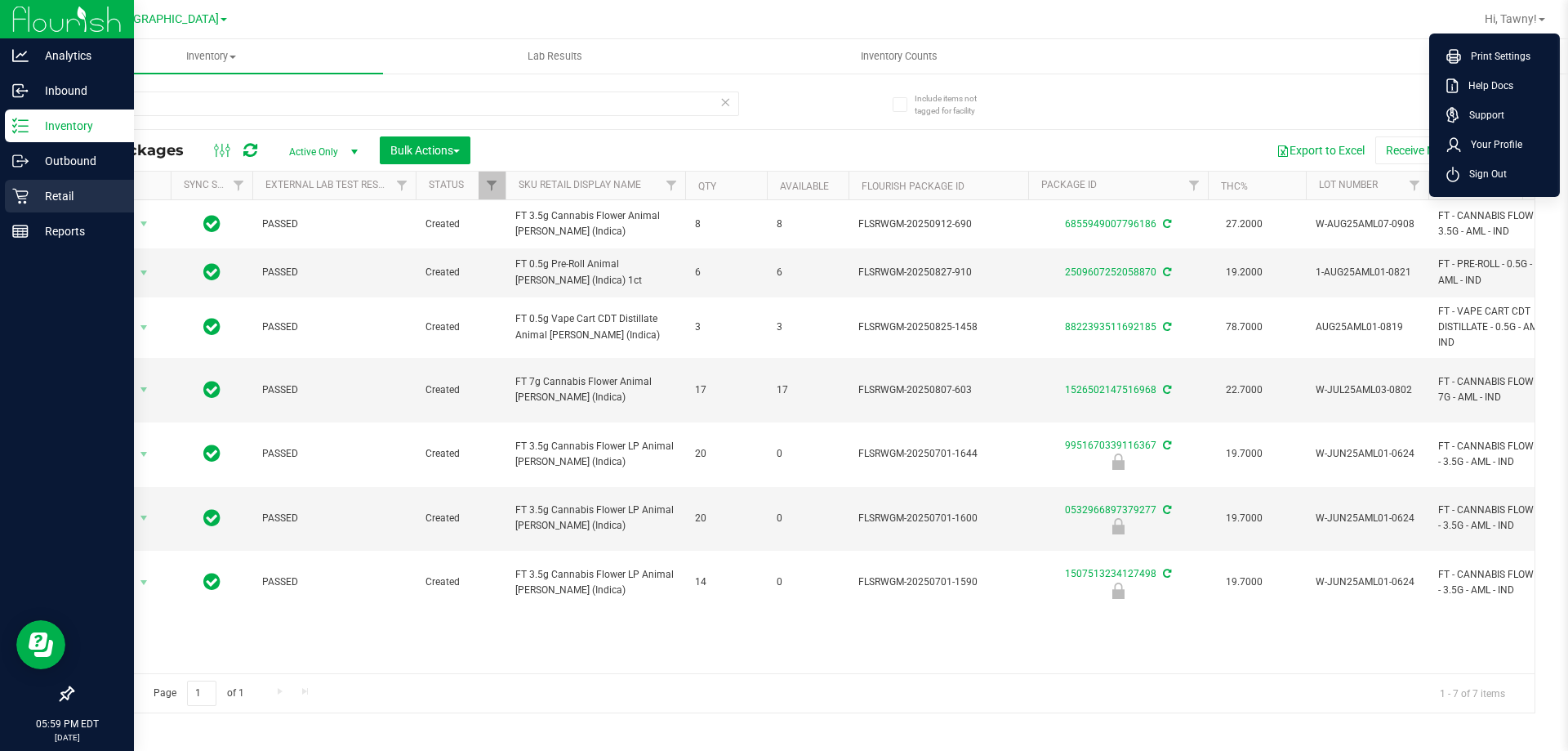
click at [17, 195] on icon at bounding box center [20, 196] width 17 height 17
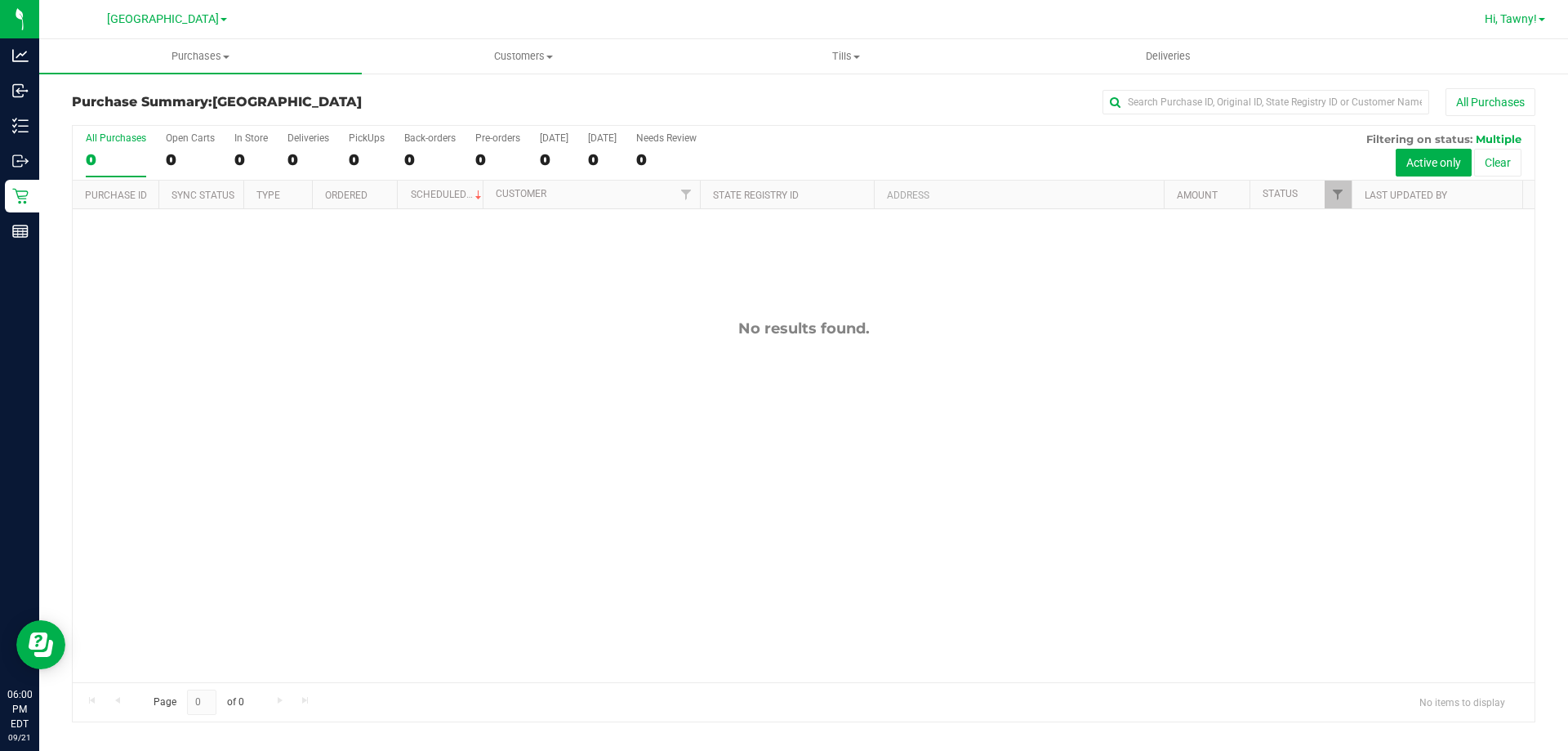
click at [1510, 22] on span "Hi, Tawny!" at bounding box center [1510, 19] width 52 height 13
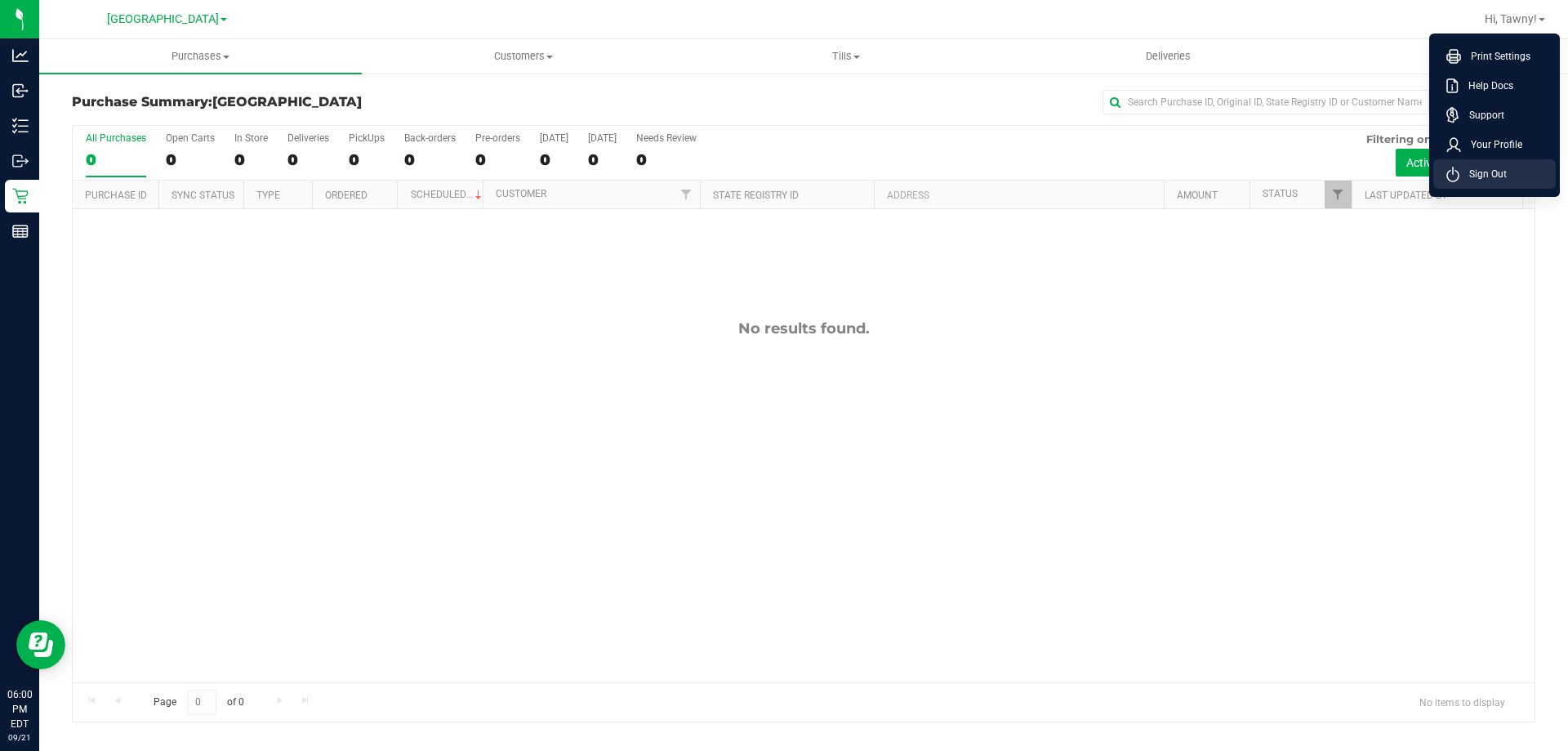
click at [1513, 169] on li "Sign Out" at bounding box center [1495, 174] width 123 height 30
